Goal: Find contact information: Obtain details needed to contact an individual or organization

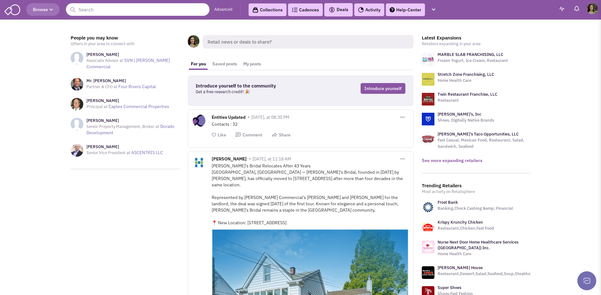
click at [446, 162] on link "See more expanding retailers" at bounding box center [452, 160] width 61 height 6
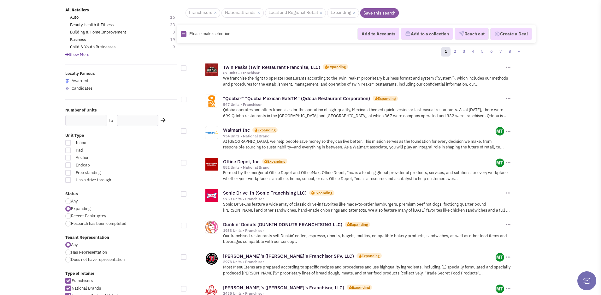
scroll to position [52, 0]
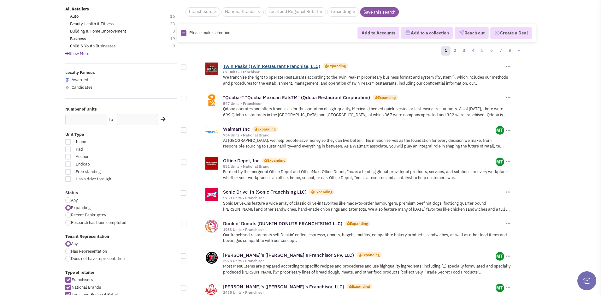
click at [294, 66] on link "Twin Peaks (Twin Restaurant Franchise, LLC)" at bounding box center [271, 66] width 97 height 6
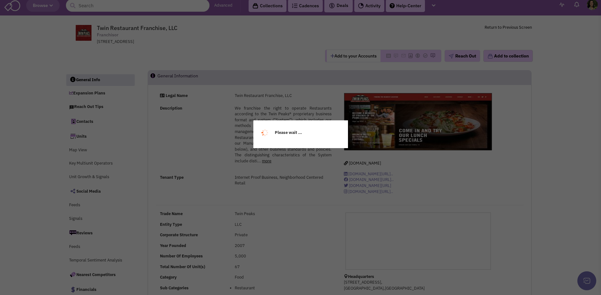
scroll to position [10, 0]
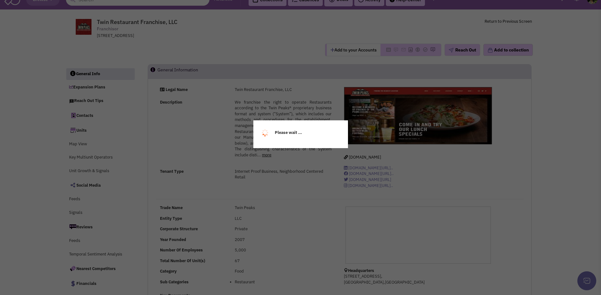
select select
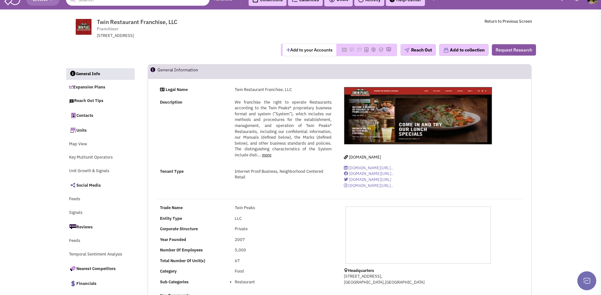
select select
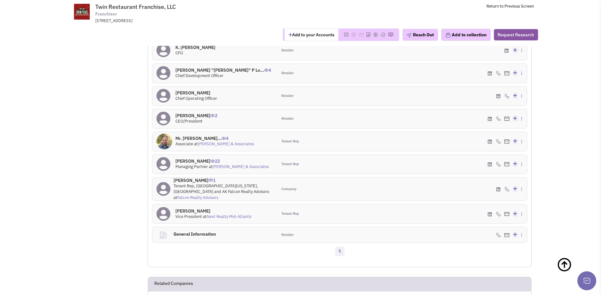
scroll to position [561, 0]
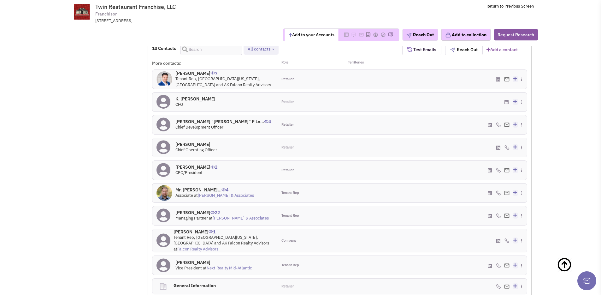
click at [521, 113] on icon at bounding box center [522, 115] width 3 height 4
click at [524, 112] on icon at bounding box center [525, 114] width 3 height 4
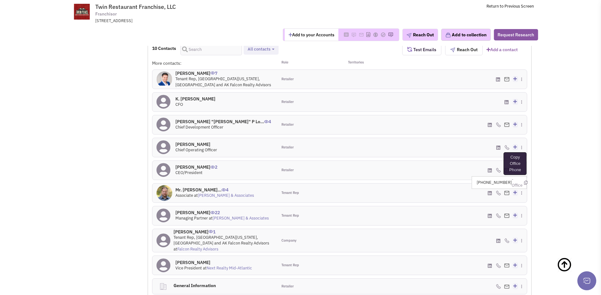
click at [524, 181] on icon at bounding box center [525, 183] width 3 height 4
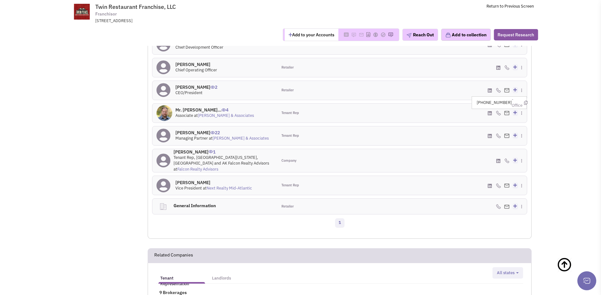
scroll to position [640, 0]
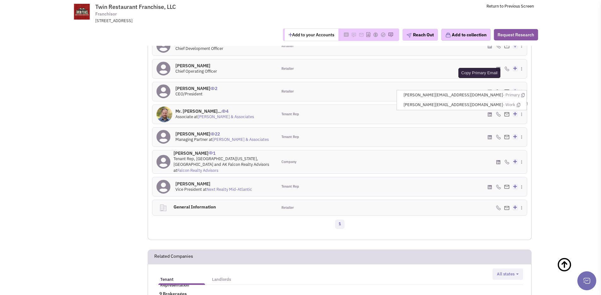
click at [524, 93] on icon at bounding box center [522, 95] width 3 height 4
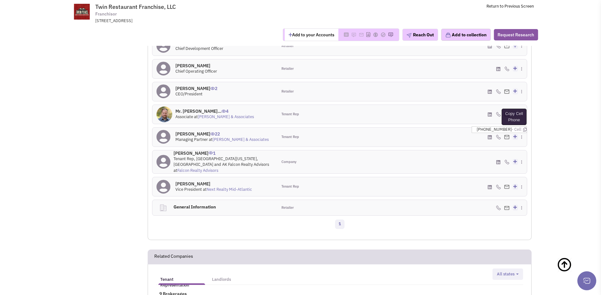
click at [523, 127] on icon at bounding box center [524, 129] width 3 height 4
click at [523, 126] on icon at bounding box center [522, 128] width 3 height 4
click at [408, 177] on div "(703) 442-8816 - Cell Create a deal" at bounding box center [464, 186] width 125 height 19
click at [524, 140] on icon at bounding box center [525, 142] width 3 height 4
click at [523, 177] on icon at bounding box center [524, 179] width 3 height 4
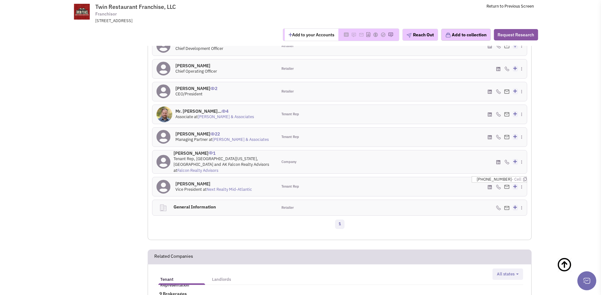
click at [459, 177] on div "(703) 442-8816 - Cell Create a deal" at bounding box center [464, 186] width 125 height 19
click at [524, 175] on icon at bounding box center [522, 177] width 3 height 4
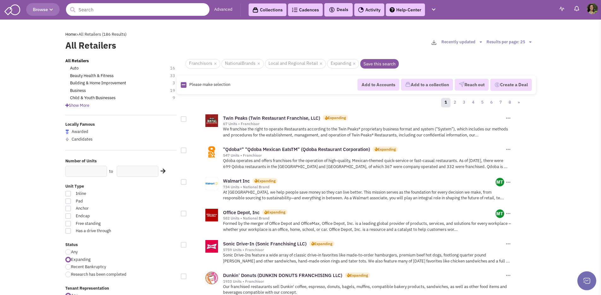
click at [127, 11] on input "text" at bounding box center [138, 9] width 144 height 13
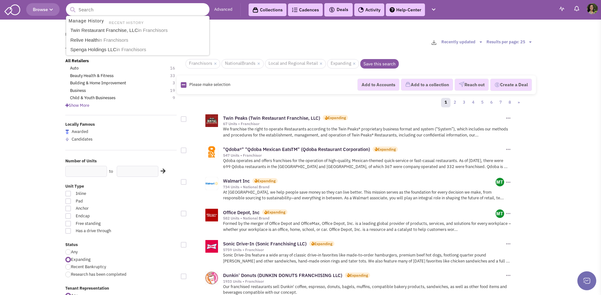
type input "F"
type input "S"
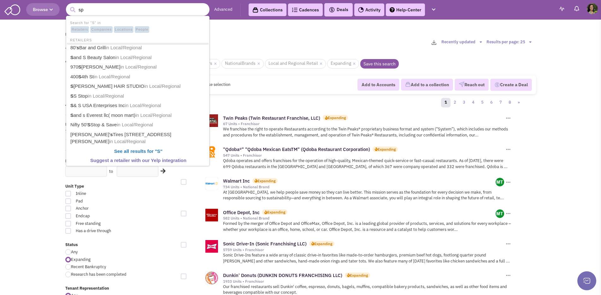
type input "s"
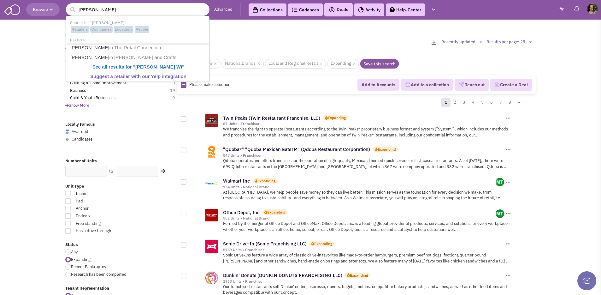
type input "Sherman Willias"
click at [68, 5] on button "submit" at bounding box center [72, 9] width 9 height 9
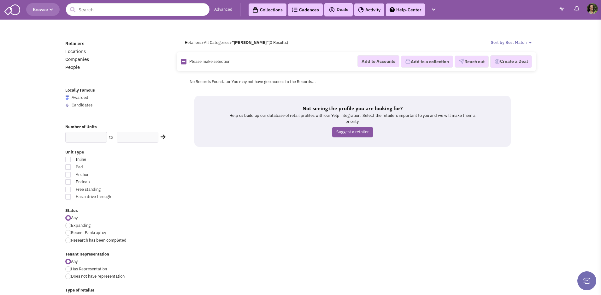
scroll to position [9087, 0]
click at [162, 13] on input "text" at bounding box center [138, 9] width 144 height 13
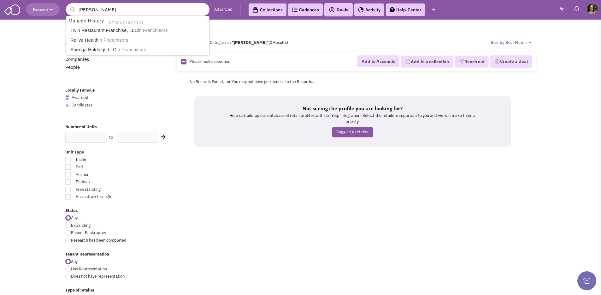
type input "[PERSON_NAME]"
click at [68, 5] on button "submit" at bounding box center [72, 9] width 9 height 9
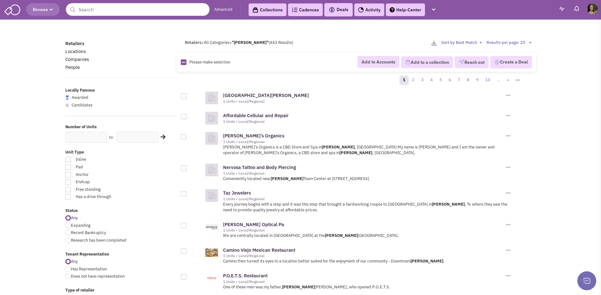
click at [106, 10] on input "text" at bounding box center [138, 9] width 144 height 13
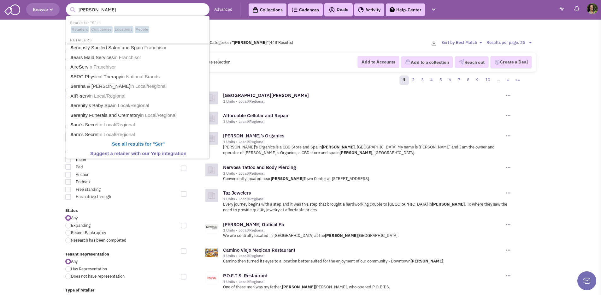
type input "Sherman Williams"
click at [68, 5] on button "submit" at bounding box center [72, 9] width 9 height 9
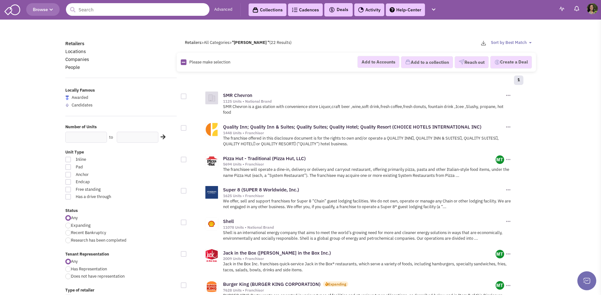
click at [150, 13] on input "text" at bounding box center [138, 9] width 144 height 13
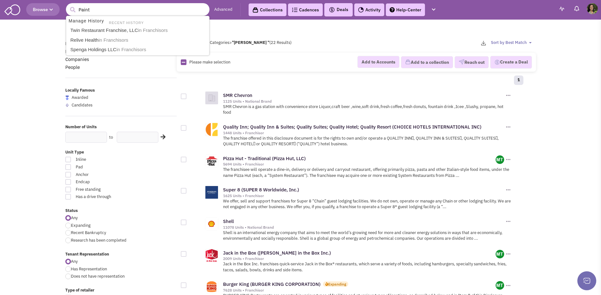
type input "Paint"
click at [68, 5] on button "submit" at bounding box center [72, 9] width 9 height 9
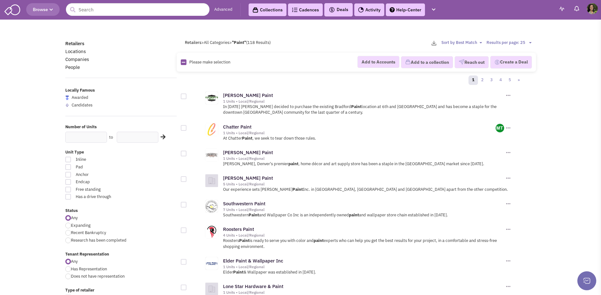
click at [39, 9] on span "Browse" at bounding box center [43, 10] width 20 height 6
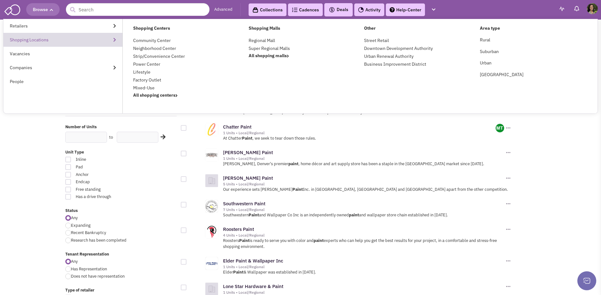
click at [62, 39] on link "Shopping Locations" at bounding box center [62, 40] width 119 height 14
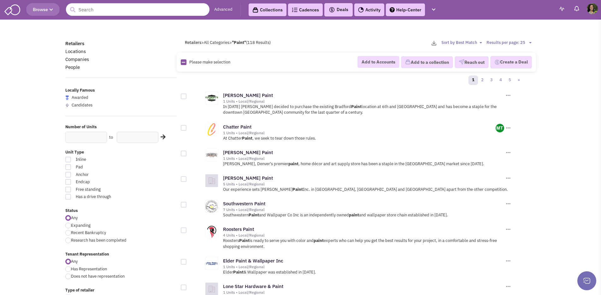
click at [53, 11] on button "Browse" at bounding box center [42, 9] width 33 height 13
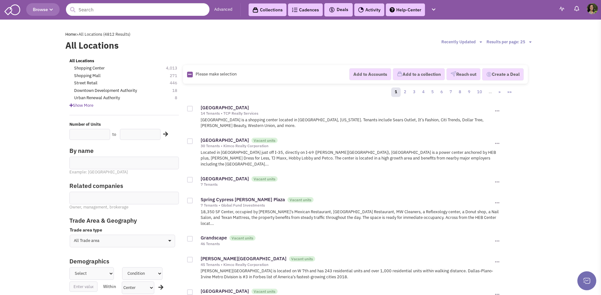
scroll to position [9087, 0]
click at [74, 33] on link "Home" at bounding box center [70, 34] width 11 height 5
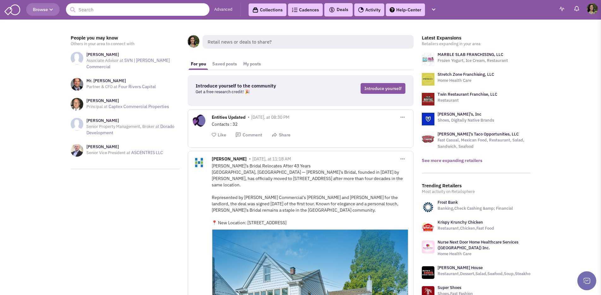
click at [442, 159] on link "See more expanding retailers" at bounding box center [452, 160] width 61 height 6
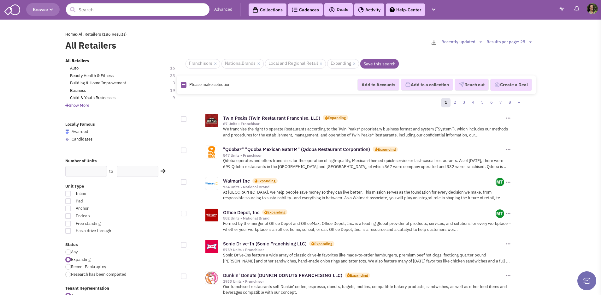
scroll to position [9087, 0]
click at [73, 108] on div "Show More" at bounding box center [121, 106] width 120 height 6
click at [85, 105] on span "Show More" at bounding box center [77, 105] width 24 height 5
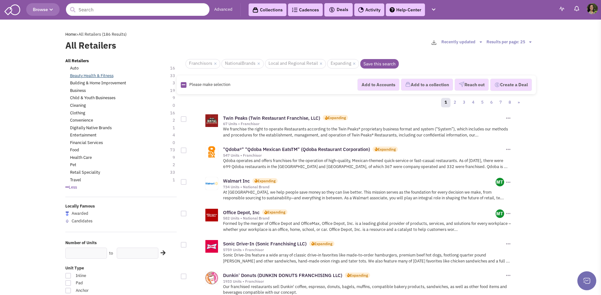
click at [79, 77] on link "Beauty Health & Fitness" at bounding box center [92, 76] width 44 height 6
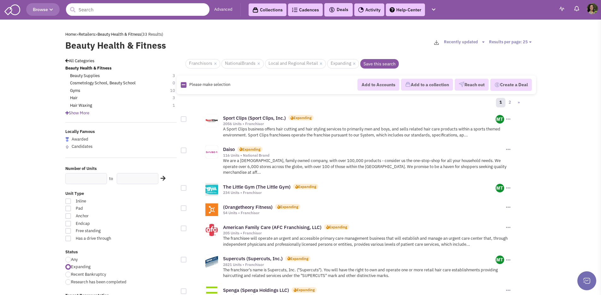
scroll to position [9087, 0]
click at [276, 120] on link "Sport Clips (Sport Clips, Inc.)" at bounding box center [254, 118] width 63 height 6
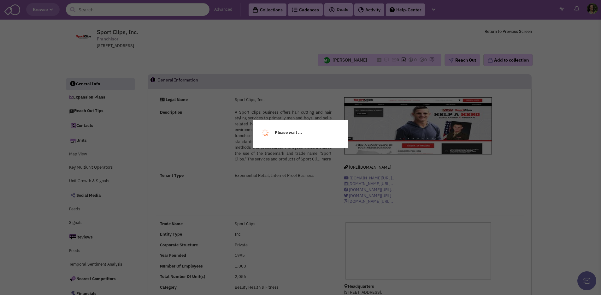
scroll to position [9087, 0]
select select
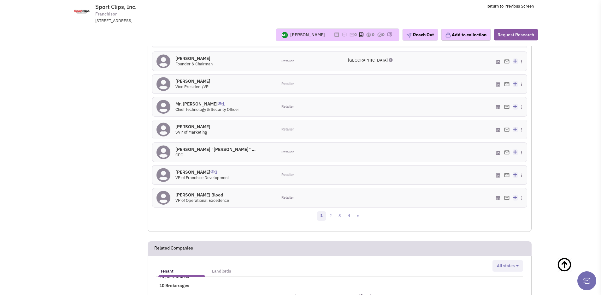
scroll to position [610, 0]
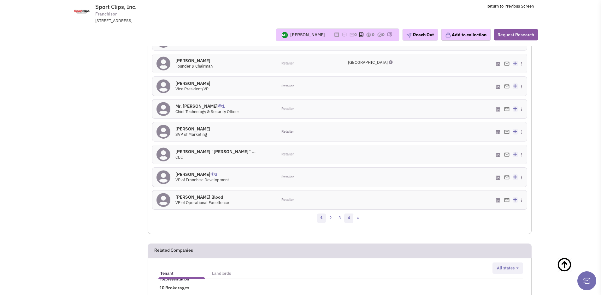
click at [348, 218] on link "4" at bounding box center [348, 217] width 9 height 9
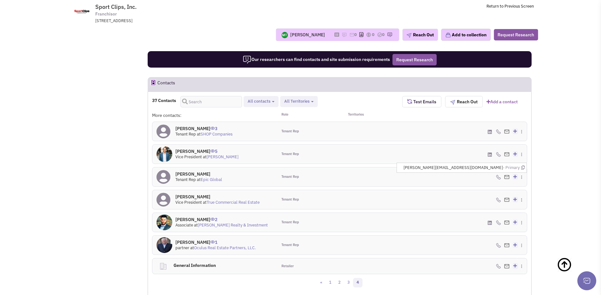
scroll to position [474, 0]
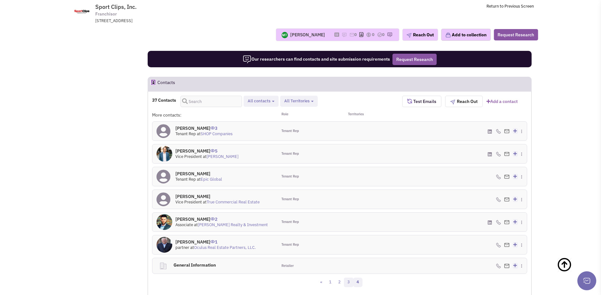
click at [350, 280] on link "3" at bounding box center [348, 281] width 9 height 9
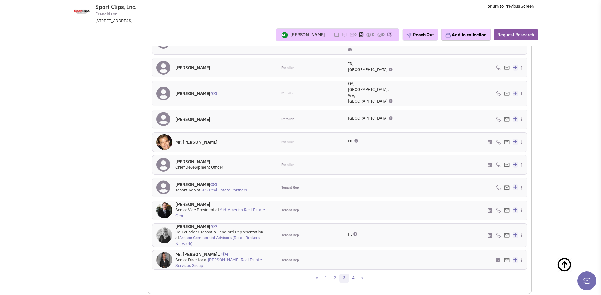
scroll to position [567, 0]
click at [523, 177] on icon at bounding box center [524, 179] width 3 height 4
click at [522, 175] on icon at bounding box center [522, 177] width 3 height 4
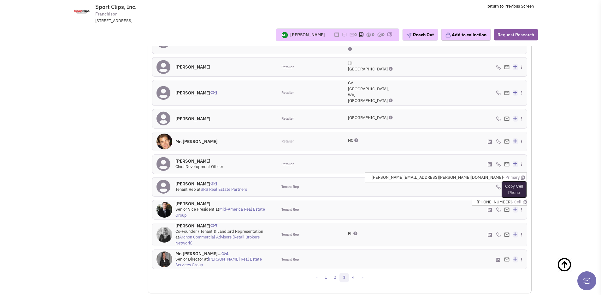
click at [523, 200] on icon at bounding box center [524, 202] width 3 height 4
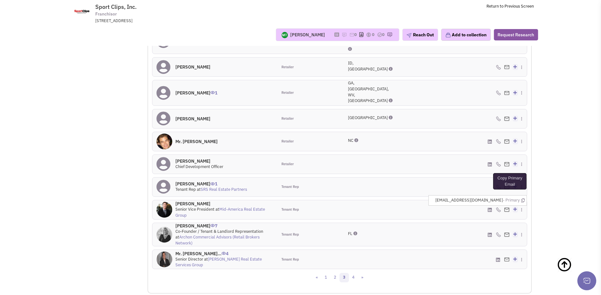
click at [524, 198] on icon at bounding box center [522, 200] width 3 height 4
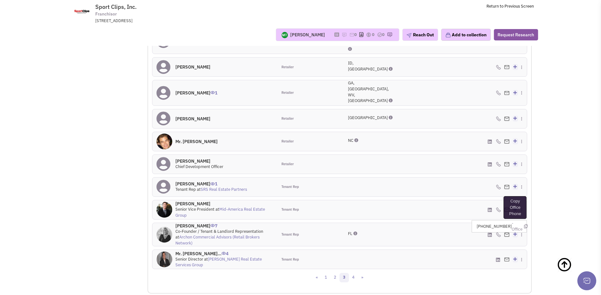
click at [524, 224] on icon at bounding box center [525, 226] width 3 height 4
click at [522, 225] on icon at bounding box center [522, 227] width 3 height 4
click at [355, 273] on link "4" at bounding box center [353, 277] width 9 height 9
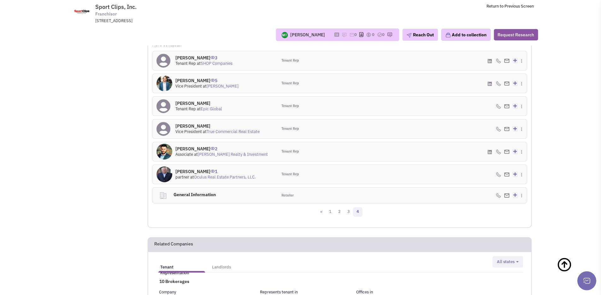
scroll to position [516, 0]
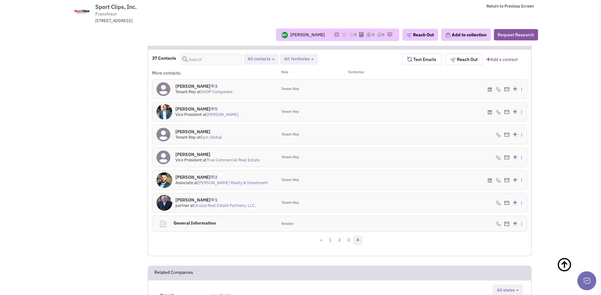
click at [424, 91] on div "(214) 960-4623 - Cell Create a deal" at bounding box center [464, 89] width 125 height 19
click at [523, 81] on icon at bounding box center [524, 82] width 3 height 4
click at [525, 80] on li "jake@shopcompanies.com - Primary" at bounding box center [480, 80] width 93 height 10
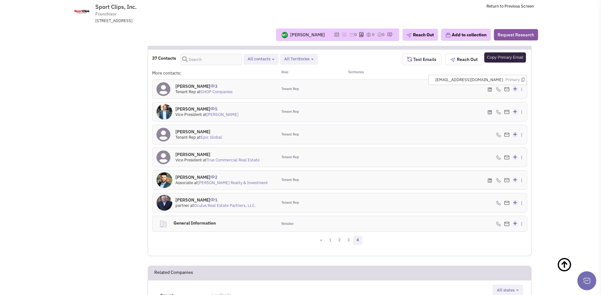
click at [524, 80] on icon at bounding box center [522, 80] width 3 height 4
click at [523, 105] on icon at bounding box center [524, 104] width 3 height 4
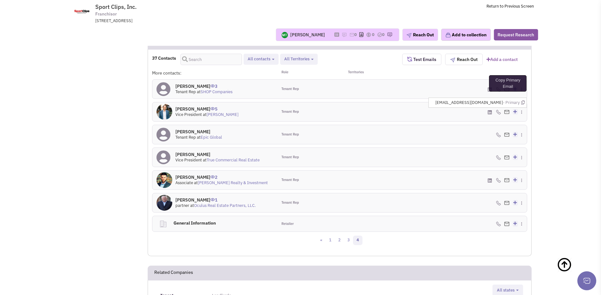
click at [524, 103] on icon at bounding box center [522, 102] width 3 height 4
click at [523, 127] on icon at bounding box center [524, 127] width 3 height 4
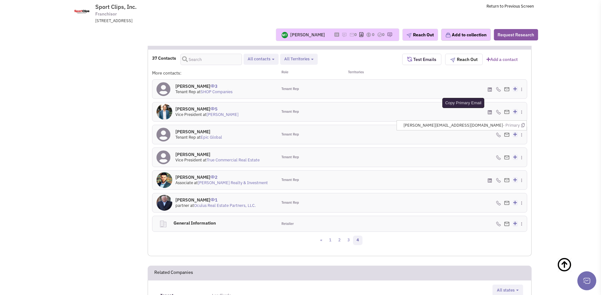
click at [523, 126] on icon at bounding box center [522, 125] width 3 height 4
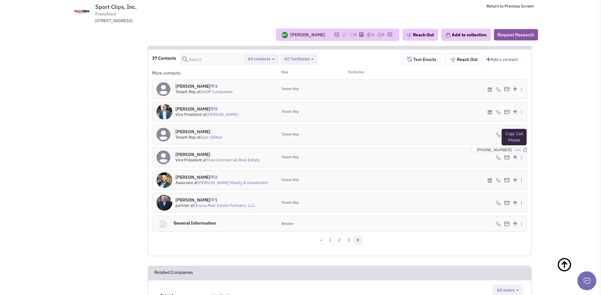
click at [523, 150] on icon at bounding box center [524, 150] width 3 height 4
drag, startPoint x: 177, startPoint y: 155, endPoint x: 222, endPoint y: 155, distance: 45.1
type textarea "Richard Schnider"
click at [222, 155] on h4 "Richard Schnider 0" at bounding box center [217, 154] width 84 height 6
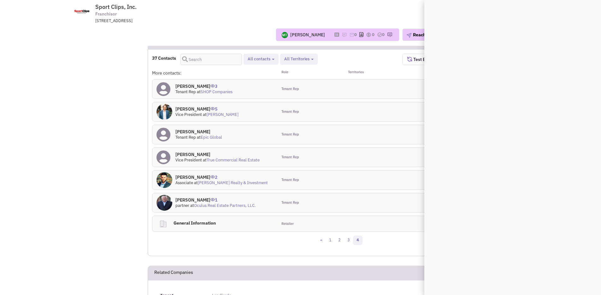
click at [355, 158] on div at bounding box center [371, 157] width 62 height 19
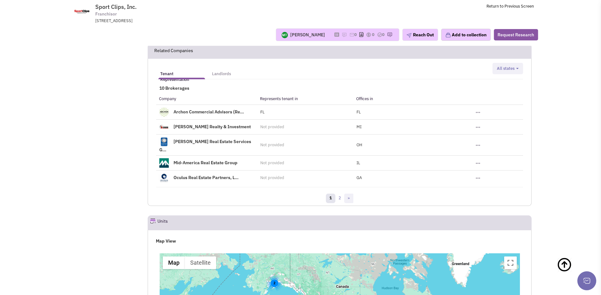
scroll to position [810, 0]
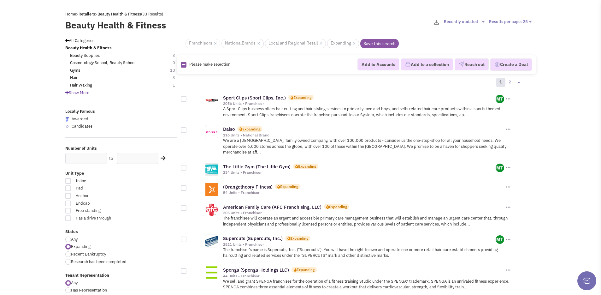
scroll to position [32, 0]
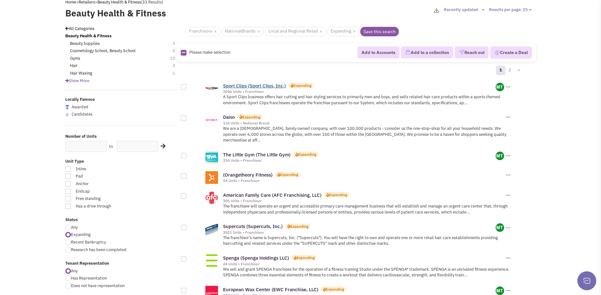
click at [270, 83] on link "Sport Clips (Sport Clips, Inc.)" at bounding box center [254, 86] width 63 height 6
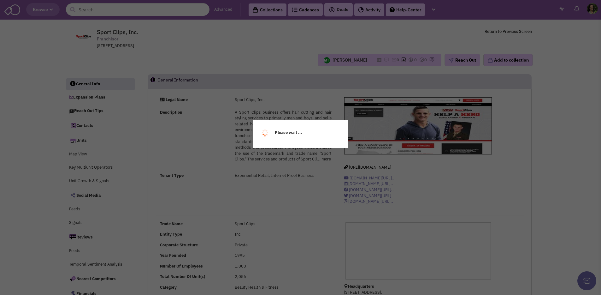
scroll to position [9087, 0]
select select
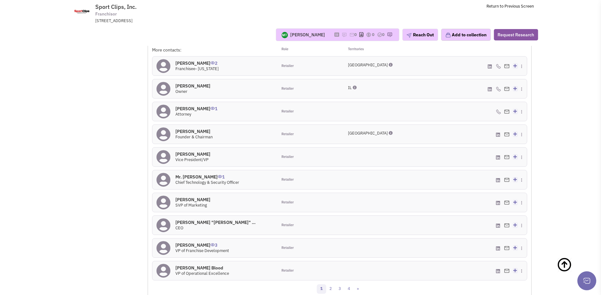
scroll to position [655, 0]
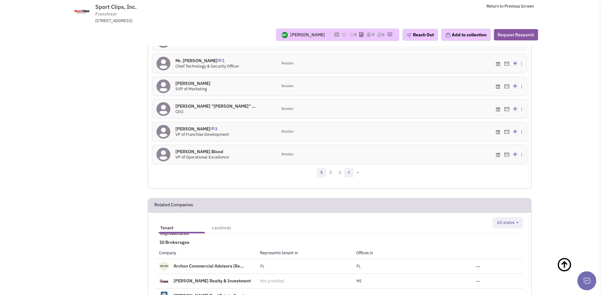
click at [349, 175] on link "4" at bounding box center [348, 172] width 9 height 9
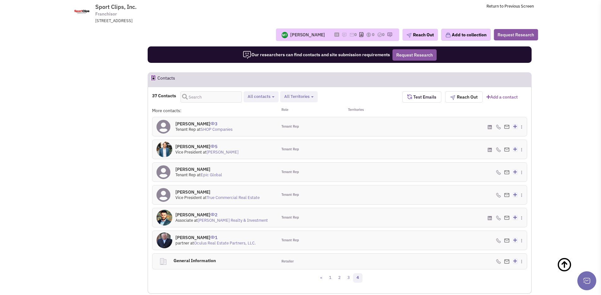
scroll to position [503, 0]
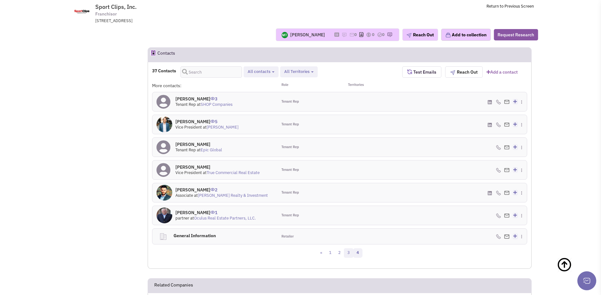
click at [349, 254] on link "3" at bounding box center [348, 252] width 9 height 9
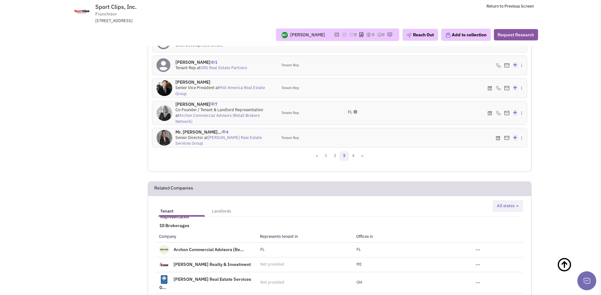
scroll to position [659, 0]
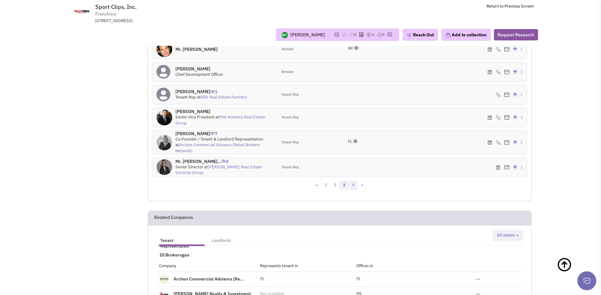
click at [354, 181] on link "4" at bounding box center [353, 185] width 9 height 9
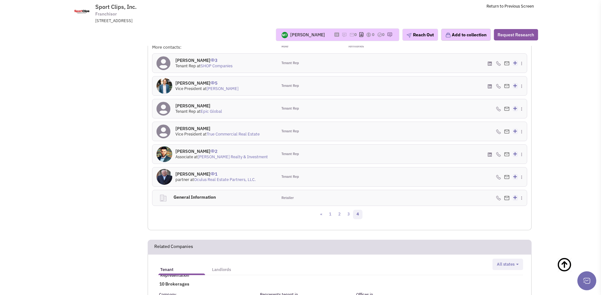
scroll to position [541, 0]
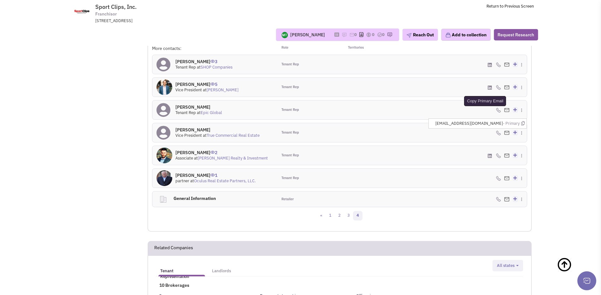
click at [523, 123] on icon at bounding box center [522, 123] width 3 height 4
